Goal: Task Accomplishment & Management: Manage account settings

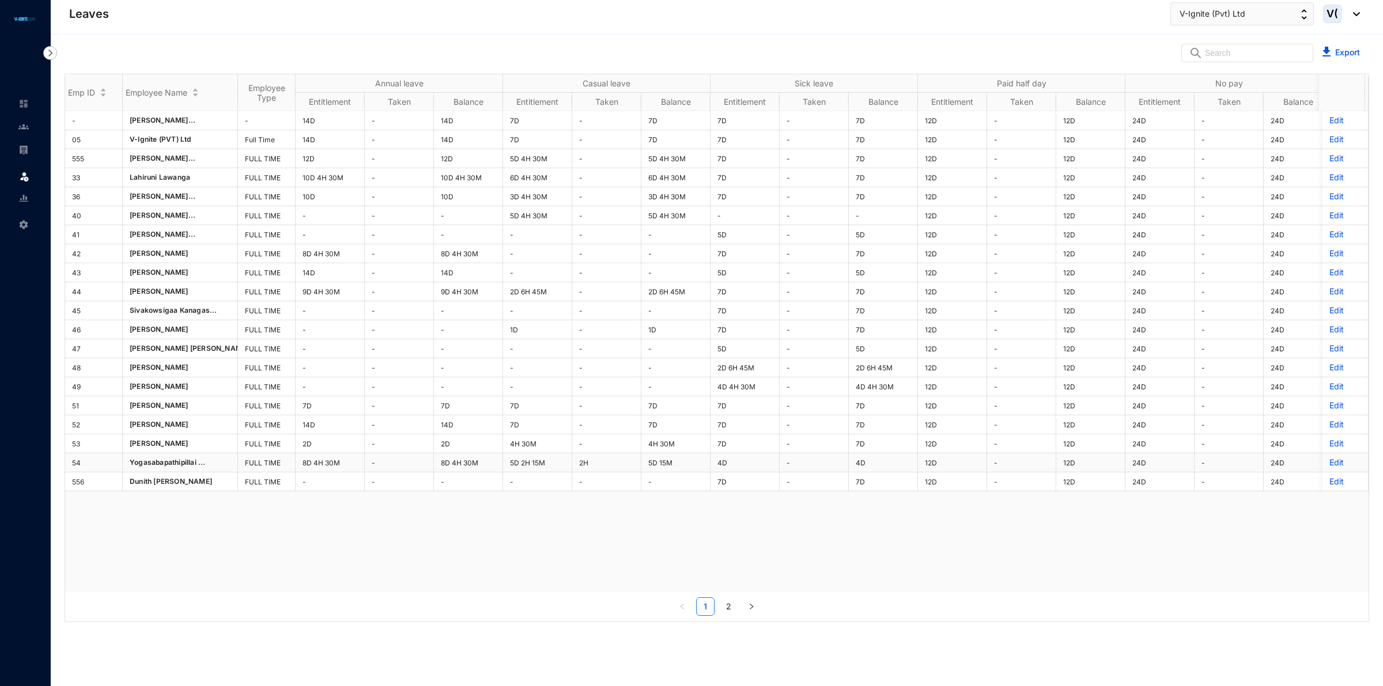
click at [1330, 465] on p "Edit" at bounding box center [1346, 463] width 32 height 12
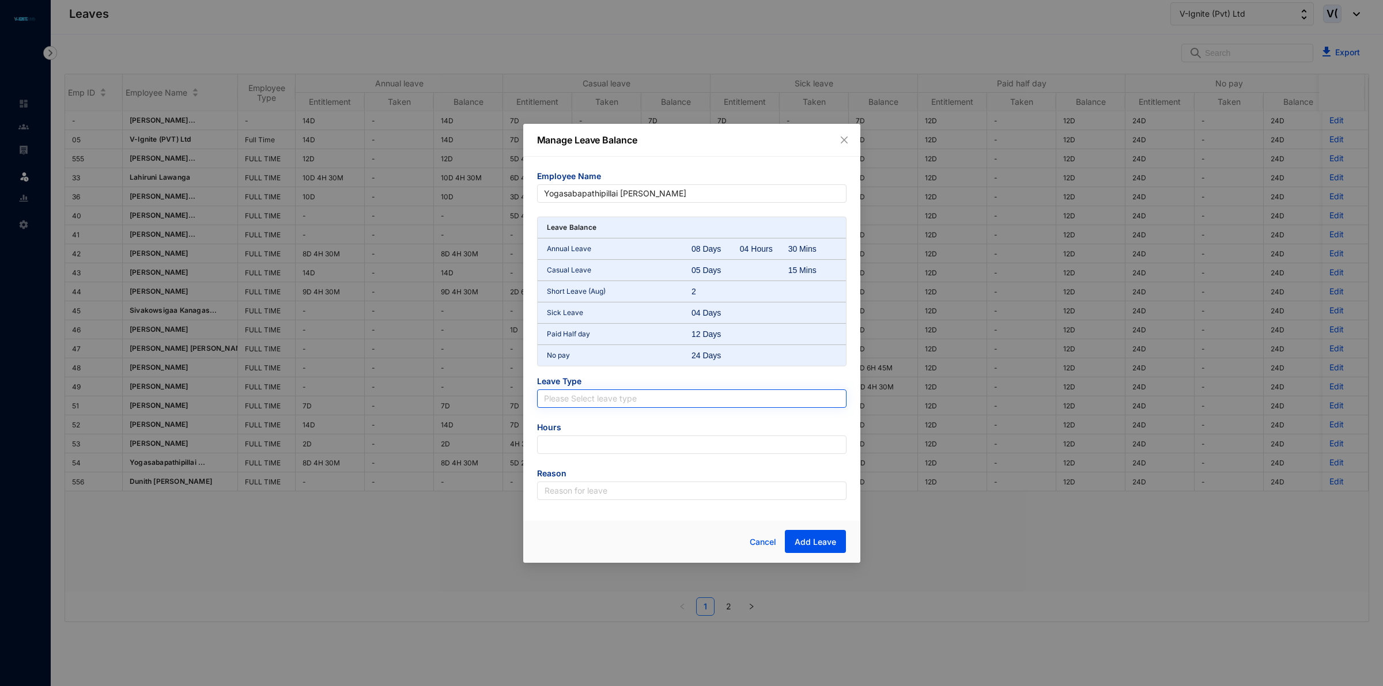
click at [634, 404] on input "search" at bounding box center [692, 398] width 296 height 17
click at [556, 372] on form "Employee Name Yogasabapathipillai [PERSON_NAME] Leave Balance Annual Leave 08 D…" at bounding box center [691, 336] width 309 height 330
click at [643, 393] on input "search" at bounding box center [692, 398] width 296 height 17
click at [612, 471] on div "Paid Half day" at bounding box center [691, 477] width 291 height 13
click at [1032, 55] on div "Manage Leave Balance Employee Name Yogasabapathipillai [PERSON_NAME] Leave Bala…" at bounding box center [691, 343] width 1383 height 686
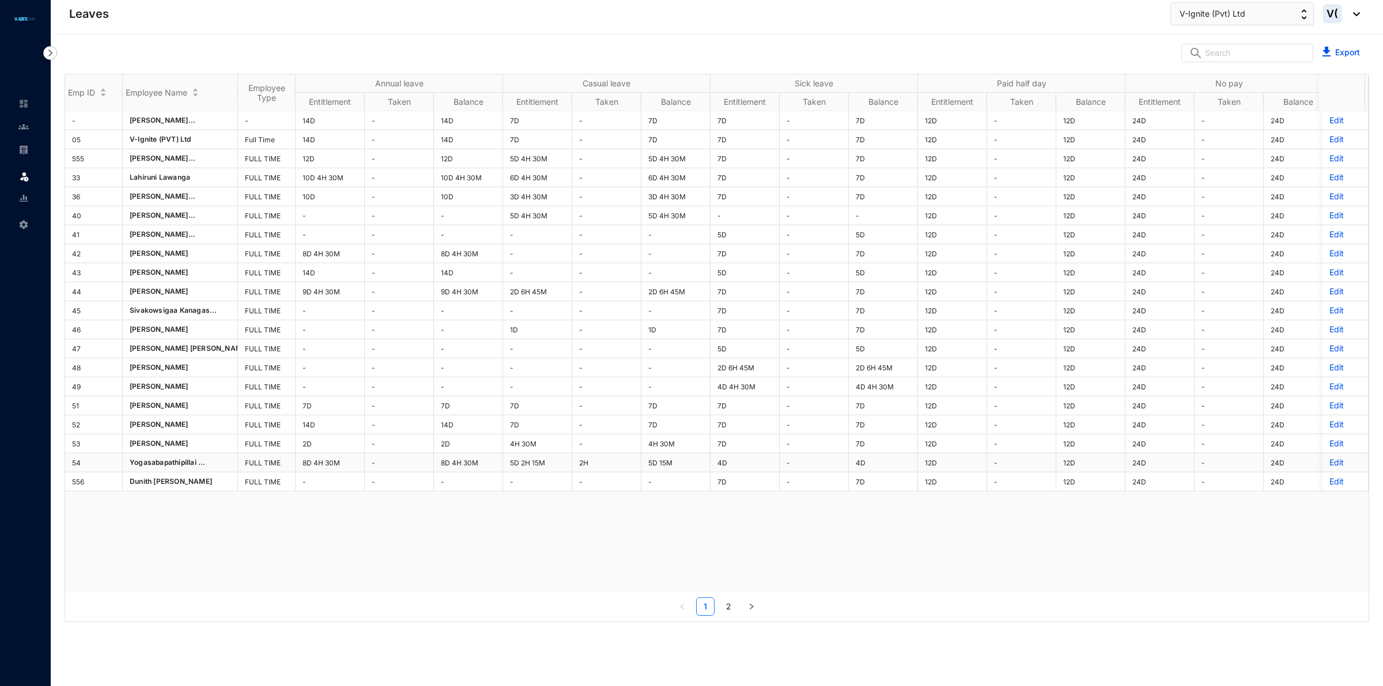
click at [1330, 463] on p "Edit" at bounding box center [1346, 463] width 32 height 12
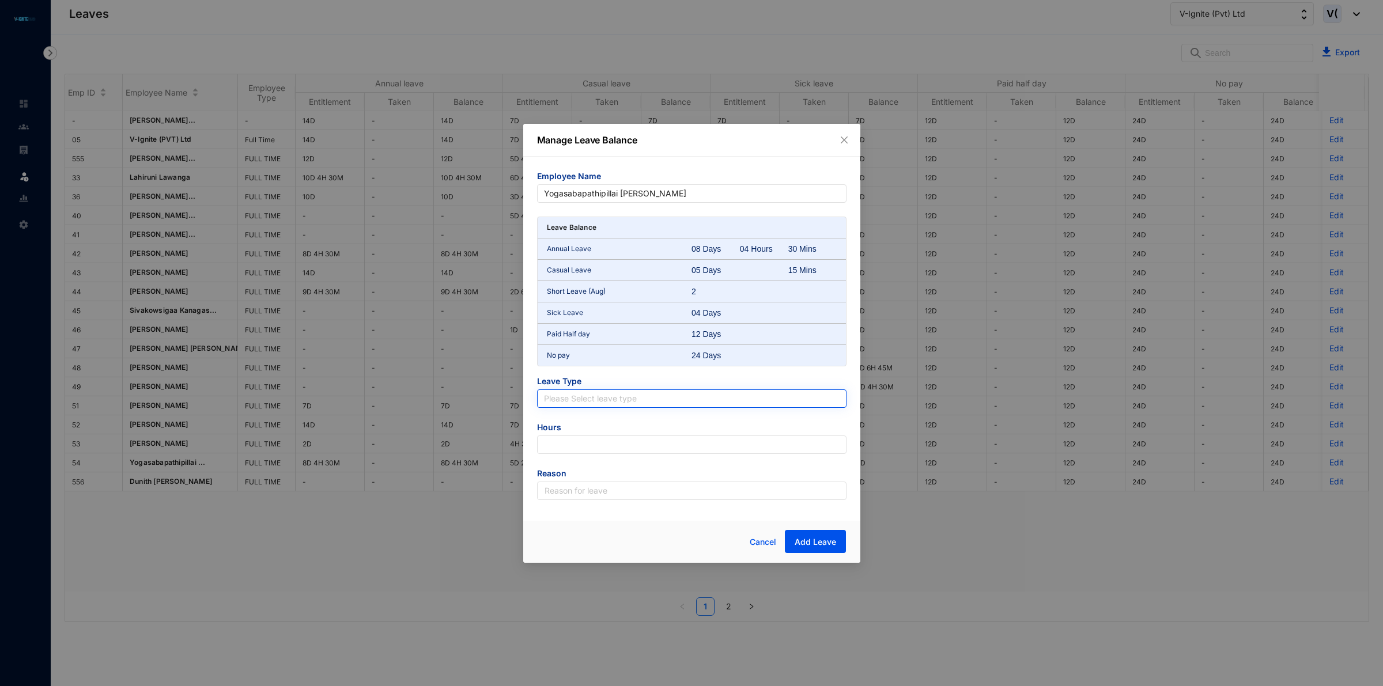
click at [692, 396] on input "search" at bounding box center [692, 398] width 296 height 17
click at [622, 474] on div "Paid Half day" at bounding box center [691, 477] width 291 height 13
click at [605, 439] on input "number" at bounding box center [691, 445] width 309 height 18
click at [707, 439] on input "number" at bounding box center [691, 445] width 309 height 18
type input "-108"
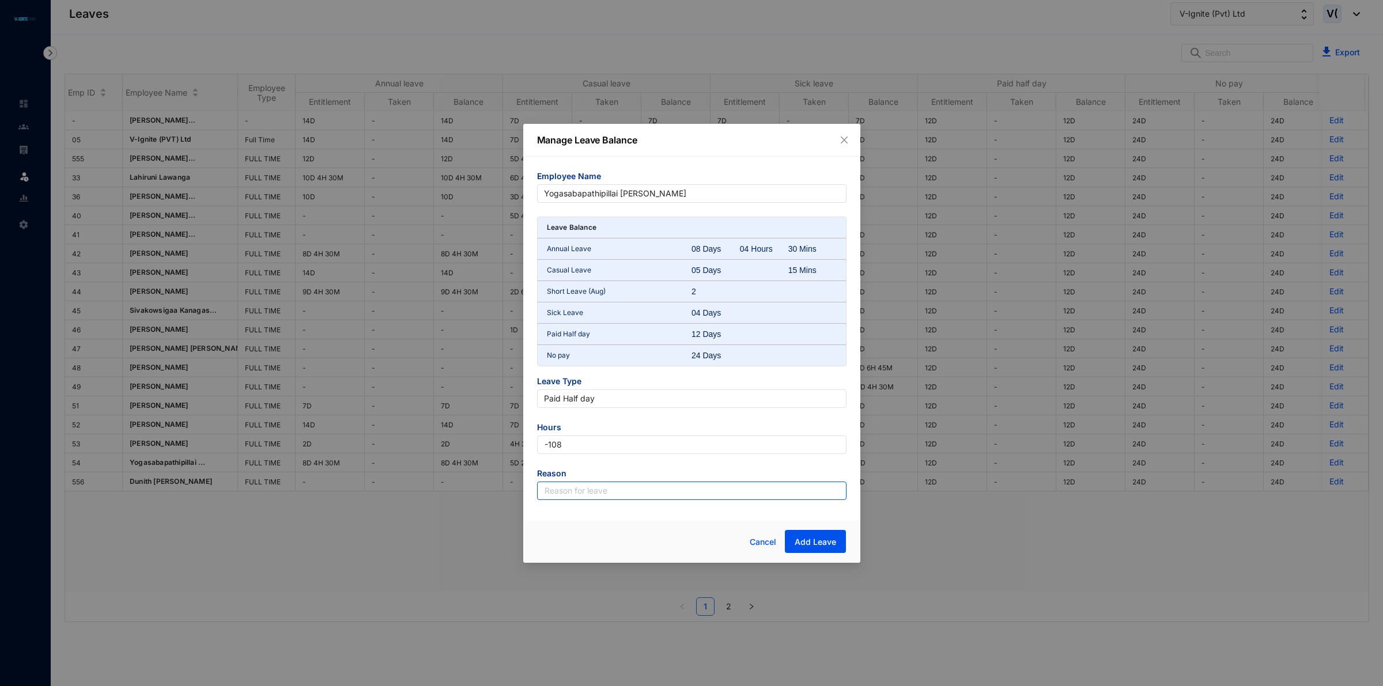
click at [658, 491] on input "text" at bounding box center [691, 491] width 309 height 18
type input "Leave"
click at [833, 541] on span "Add Leave" at bounding box center [815, 543] width 41 height 12
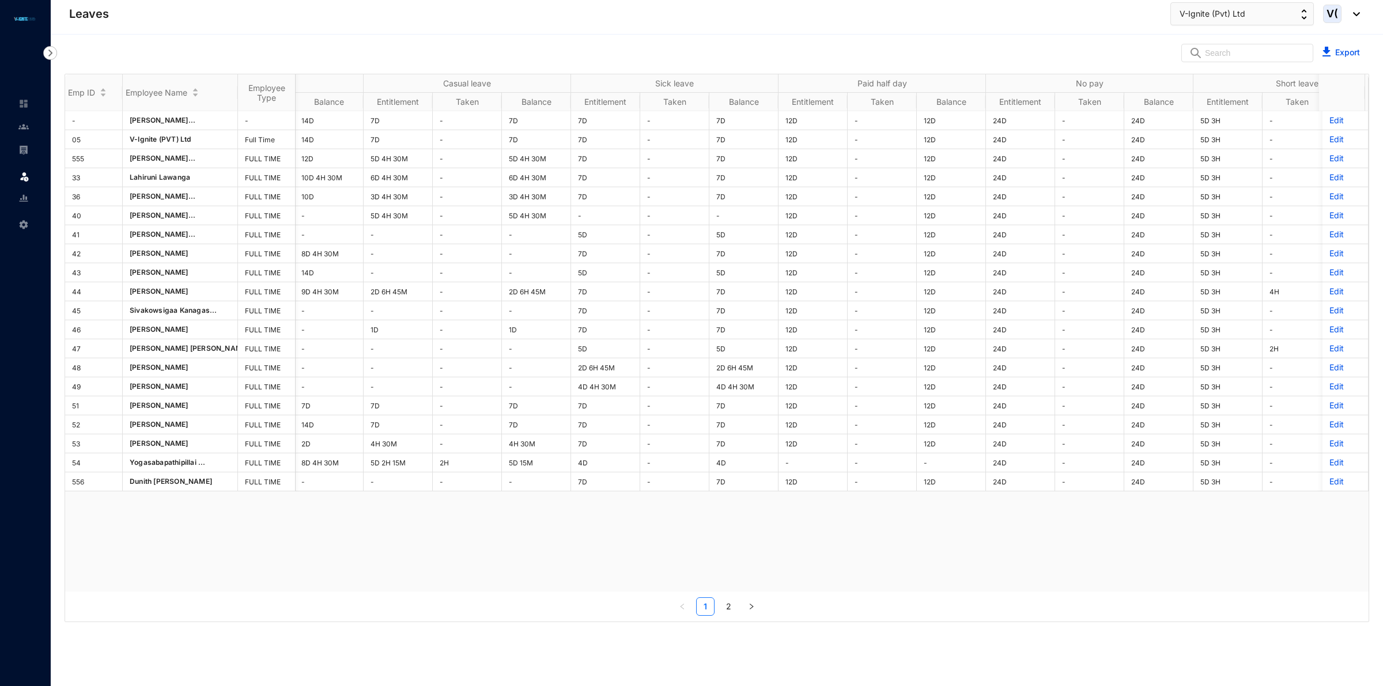
scroll to position [0, 222]
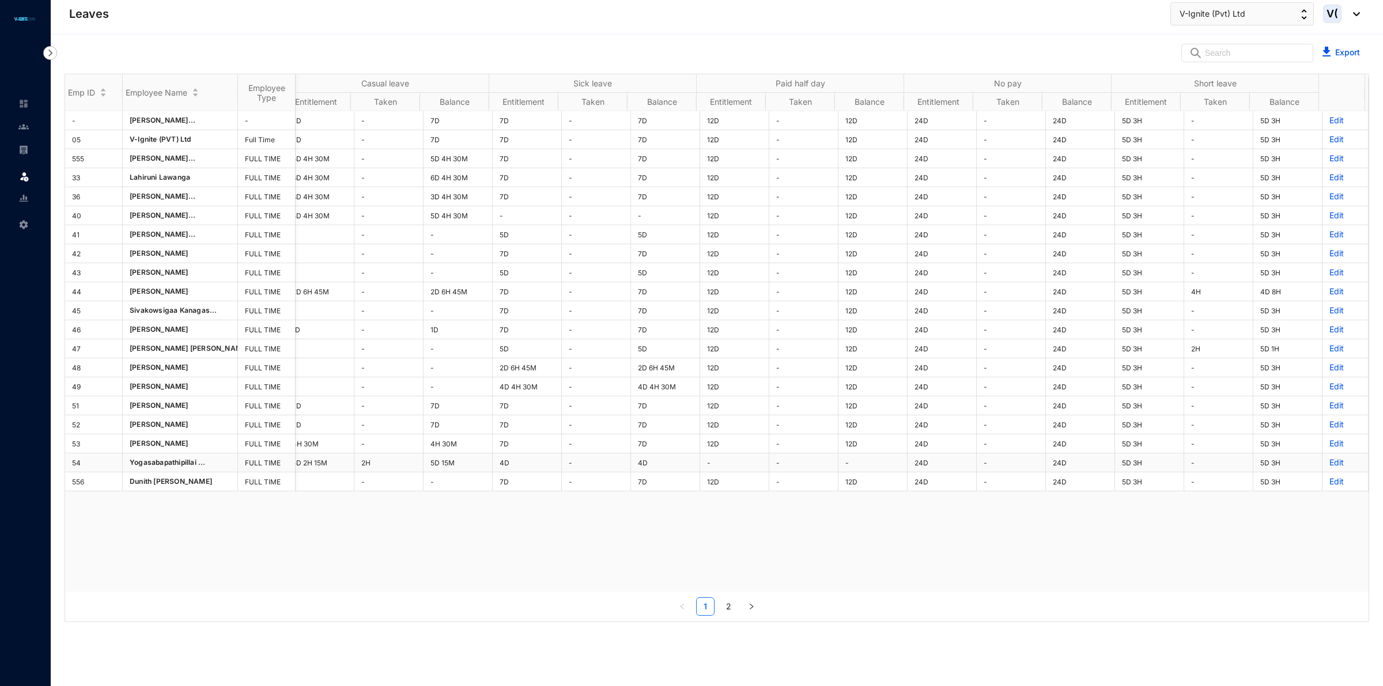
click at [1330, 465] on p "Edit" at bounding box center [1346, 463] width 32 height 12
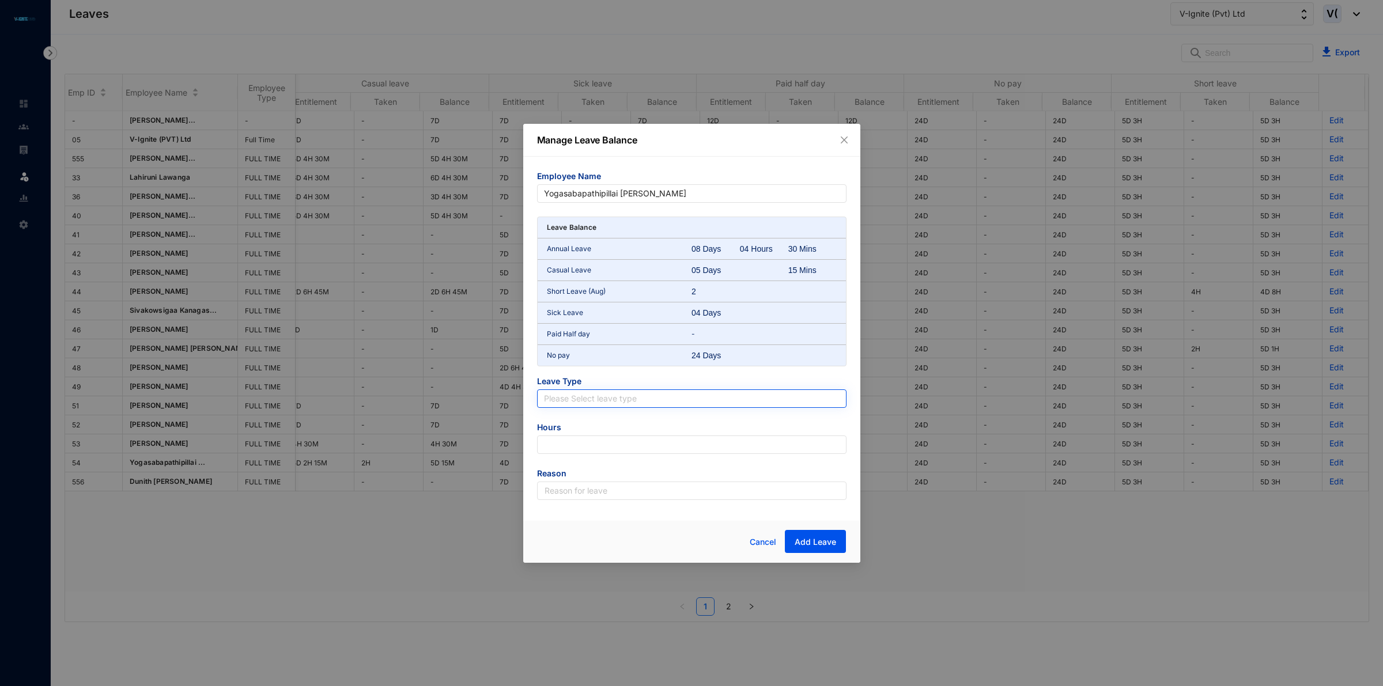
click at [695, 394] on input "search" at bounding box center [692, 398] width 296 height 17
drag, startPoint x: 600, startPoint y: 543, endPoint x: 738, endPoint y: 549, distance: 137.8
click at [603, 543] on div at bounding box center [601, 542] width 129 height 24
click at [770, 538] on span "Cancel" at bounding box center [763, 542] width 27 height 13
